Goal: Find specific page/section: Find specific page/section

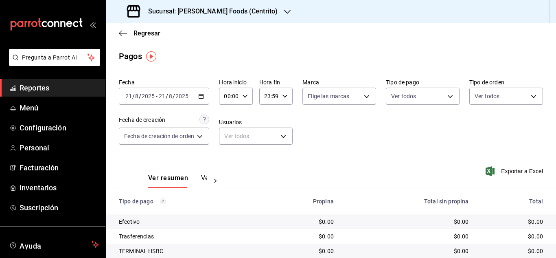
click at [42, 85] on span "Reportes" at bounding box center [59, 87] width 79 height 11
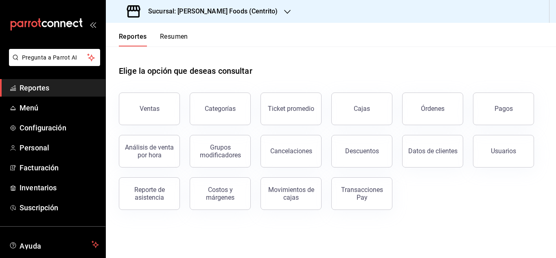
click at [173, 35] on button "Resumen" at bounding box center [174, 40] width 28 height 14
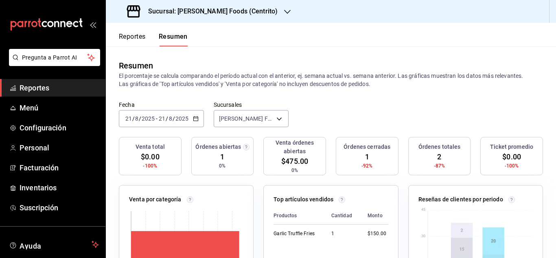
click at [39, 88] on span "Reportes" at bounding box center [59, 87] width 79 height 11
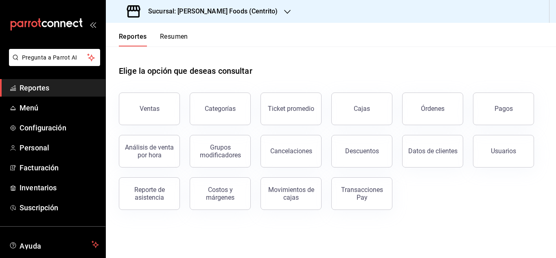
click at [257, 50] on div "Elige la opción que deseas consultar" at bounding box center [331, 64] width 424 height 36
